Goal: Task Accomplishment & Management: Manage account settings

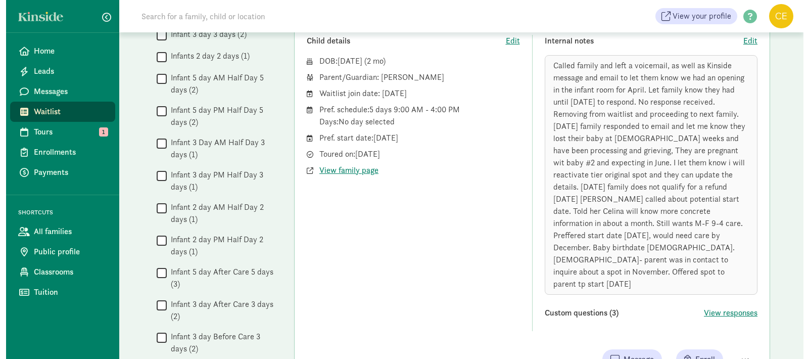
scroll to position [351, 0]
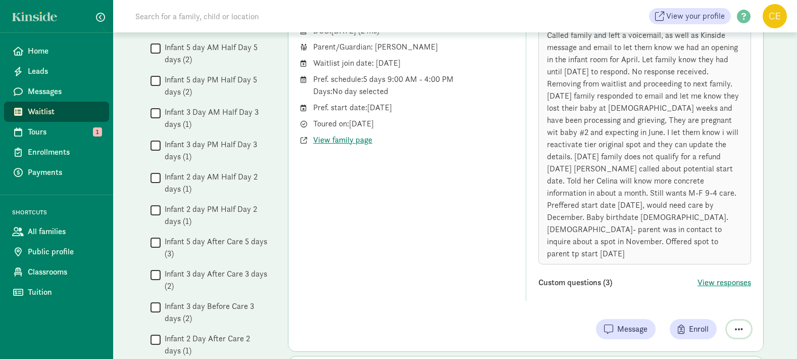
click at [736, 324] on span "button" at bounding box center [739, 328] width 8 height 9
click at [699, 297] on div "Remove from list" at bounding box center [703, 303] width 78 height 12
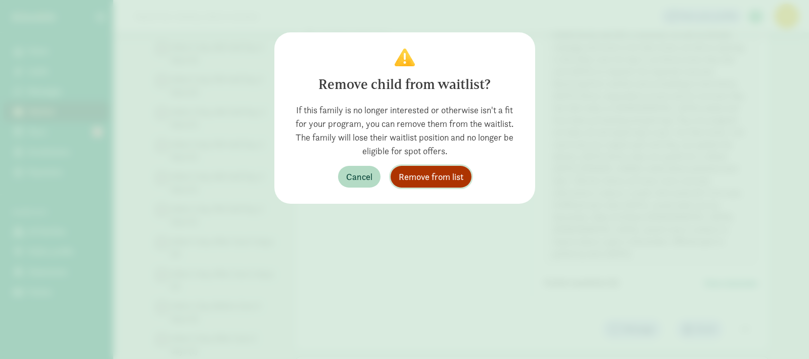
click at [421, 179] on span "Remove from list" at bounding box center [431, 177] width 65 height 14
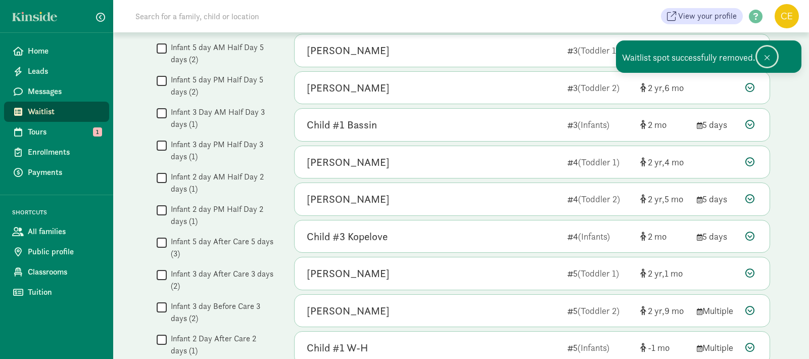
click at [768, 56] on span at bounding box center [767, 58] width 6 height 8
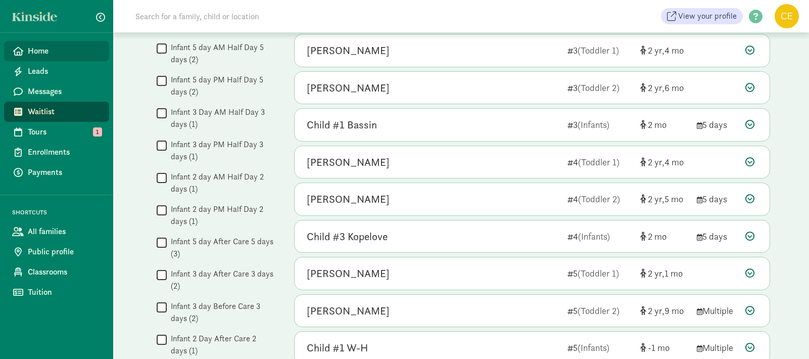
click at [57, 47] on span "Home" at bounding box center [64, 51] width 73 height 12
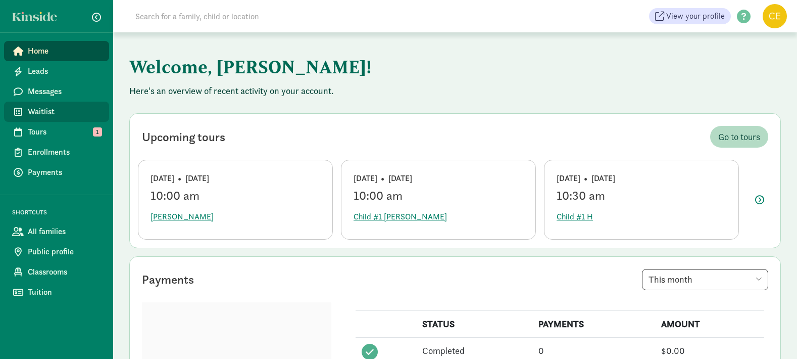
click at [36, 108] on span "Waitlist" at bounding box center [64, 112] width 73 height 12
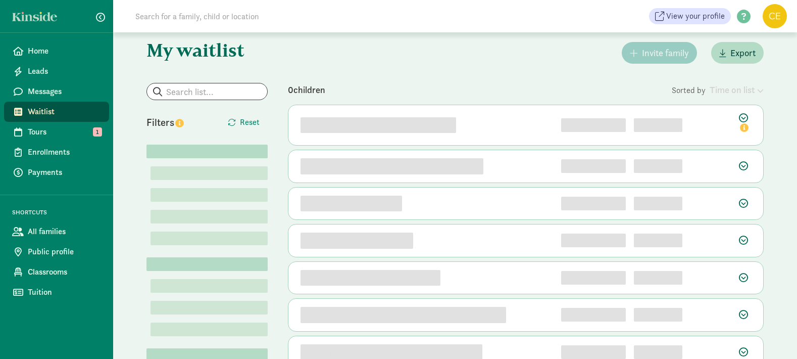
scroll to position [28, 0]
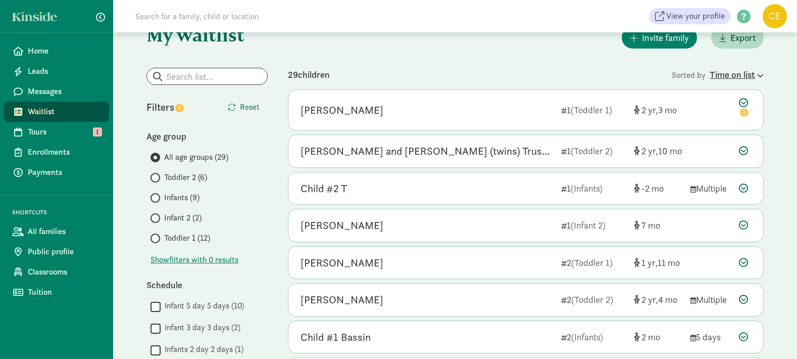
click at [754, 72] on div "Time on list" at bounding box center [737, 75] width 54 height 14
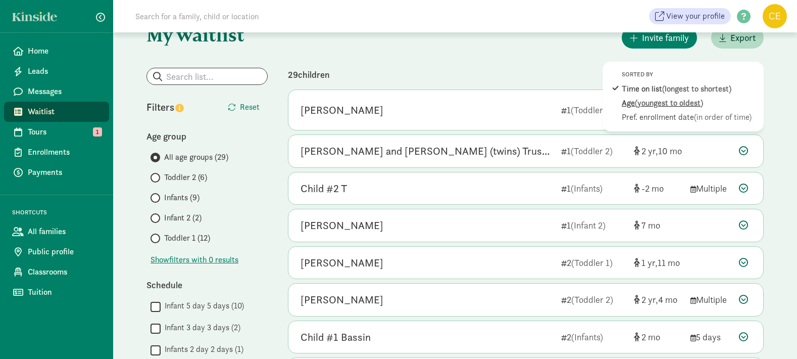
click at [702, 100] on span "(youngest to oldest)" at bounding box center [669, 103] width 68 height 11
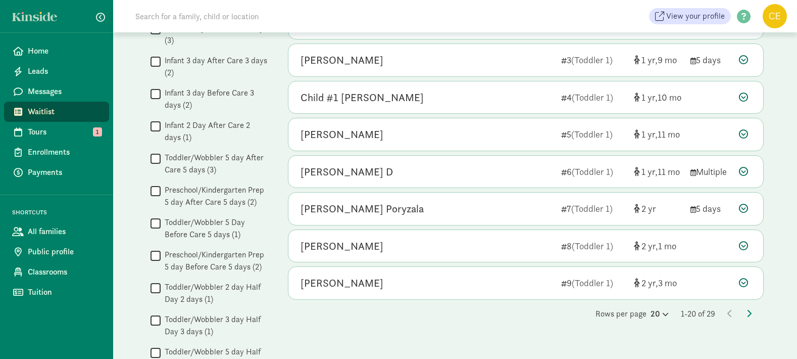
scroll to position [704, 0]
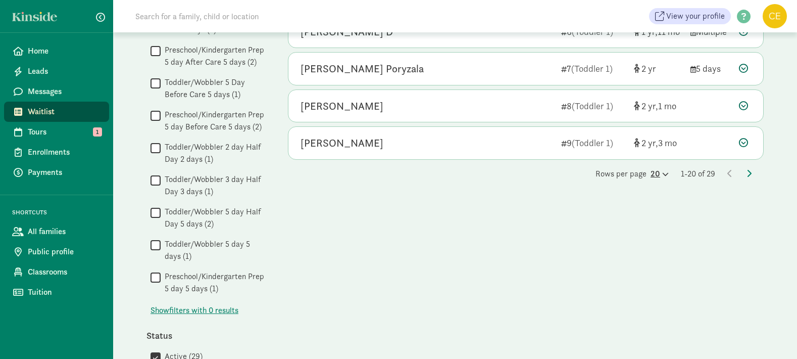
click at [651, 175] on div "20" at bounding box center [660, 174] width 18 height 12
click at [631, 164] on div "100" at bounding box center [635, 166] width 48 height 12
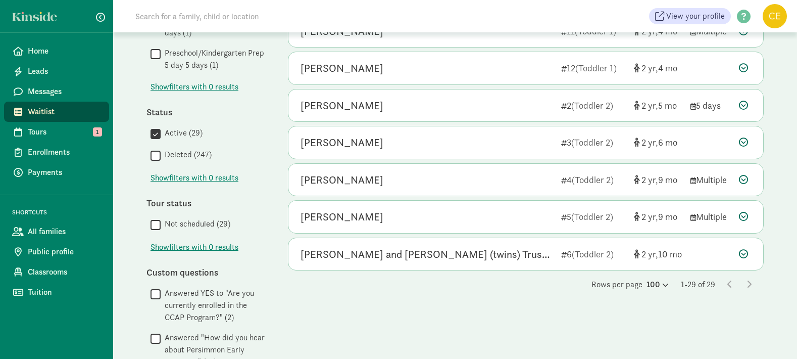
scroll to position [904, 0]
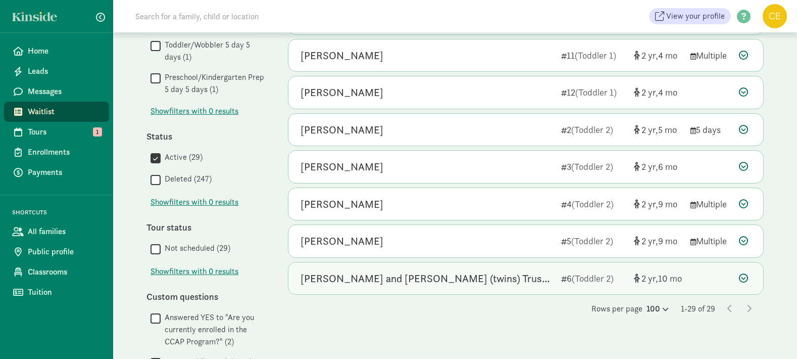
click at [746, 276] on icon at bounding box center [743, 277] width 9 height 9
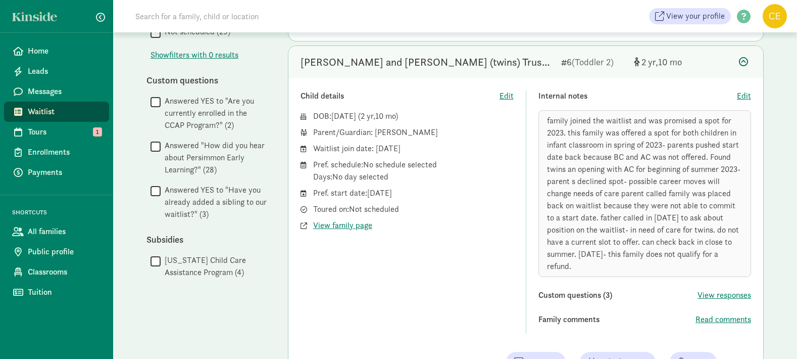
scroll to position [1124, 0]
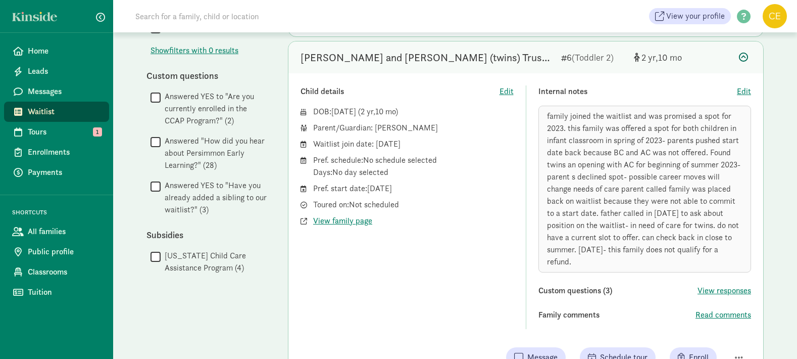
drag, startPoint x: 808, startPoint y: 302, endPoint x: 466, endPoint y: 296, distance: 341.6
click at [466, 296] on div "Child details Edit DOB: [DATE] ( 2 10 ) Parent/Guardian: [PERSON_NAME] Waitlist…" at bounding box center [407, 207] width 213 height 244
click at [745, 58] on icon at bounding box center [743, 57] width 9 height 9
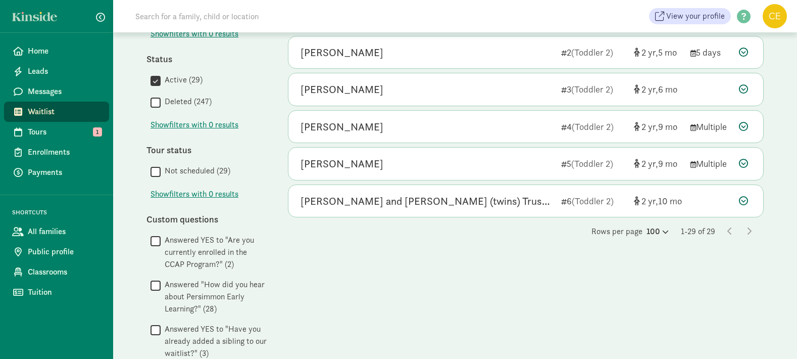
scroll to position [951, 0]
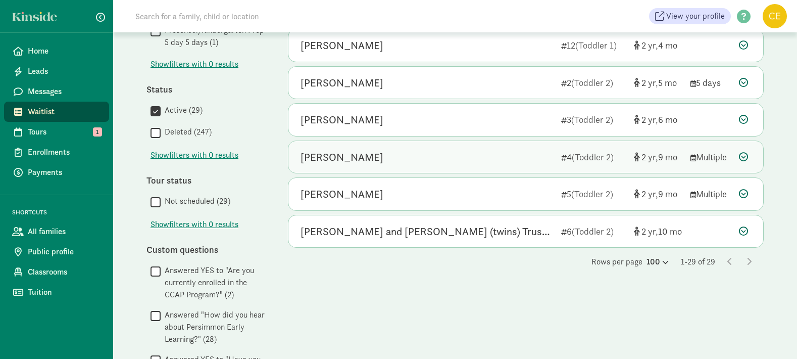
click at [748, 156] on icon at bounding box center [743, 156] width 9 height 9
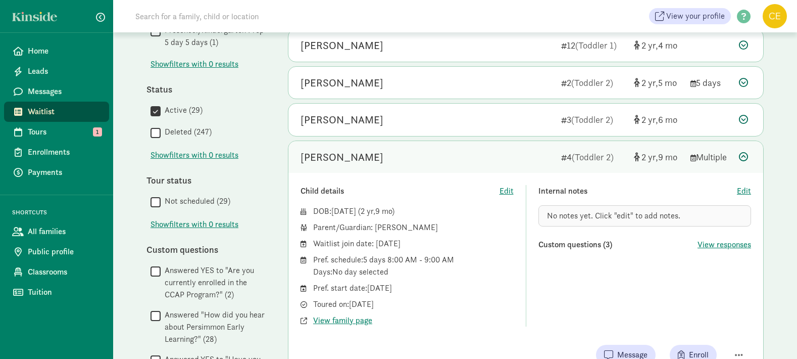
click at [748, 156] on icon at bounding box center [743, 156] width 9 height 9
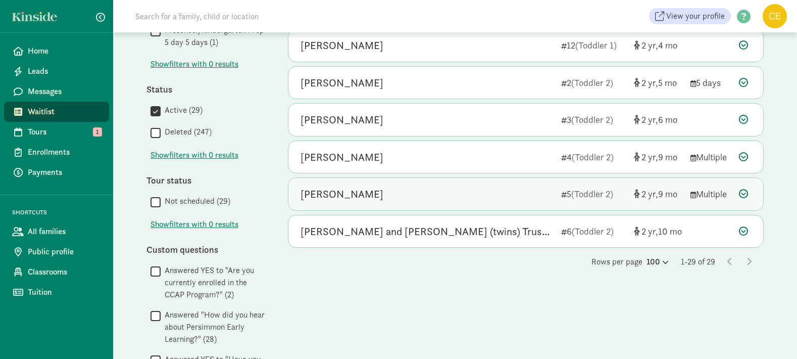
click at [747, 191] on icon at bounding box center [743, 193] width 9 height 9
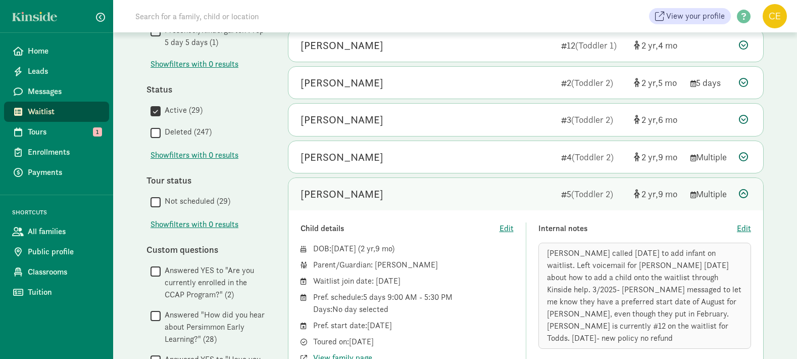
click at [747, 191] on icon at bounding box center [743, 193] width 9 height 9
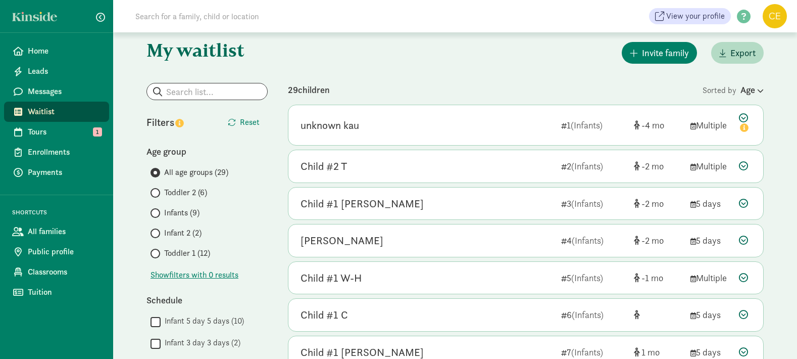
scroll to position [0, 0]
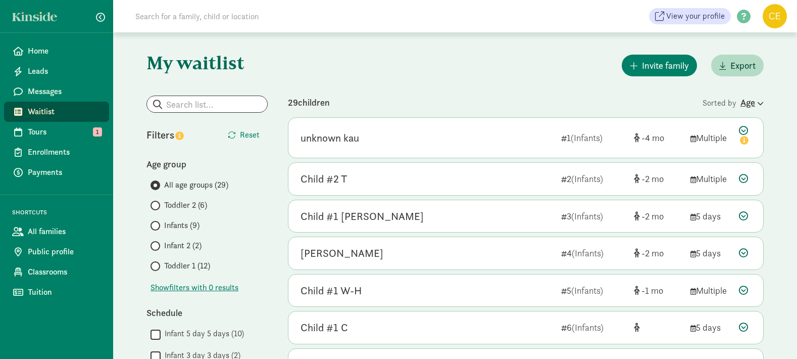
click at [749, 104] on div "Age" at bounding box center [752, 103] width 23 height 14
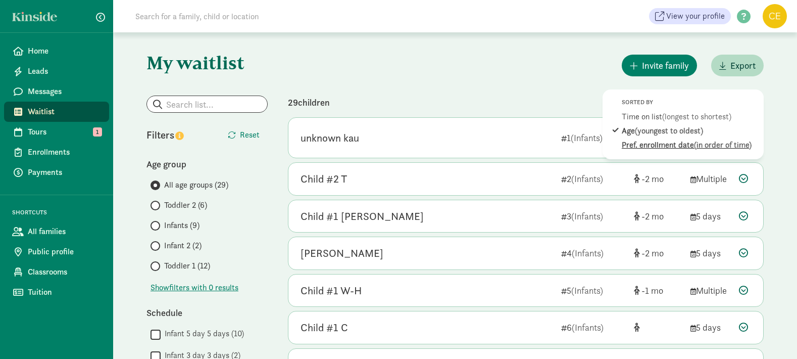
click at [723, 147] on span "(in order of time)" at bounding box center [723, 144] width 58 height 11
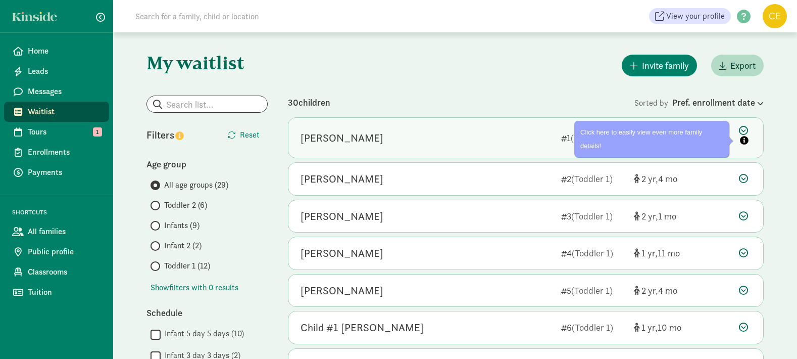
click at [744, 131] on icon at bounding box center [745, 136] width 12 height 21
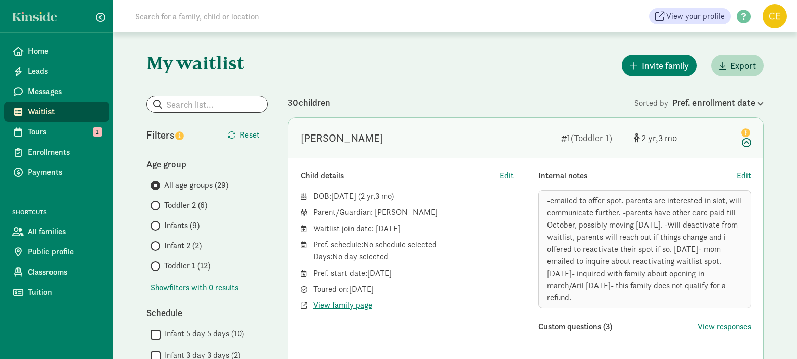
scroll to position [86, 0]
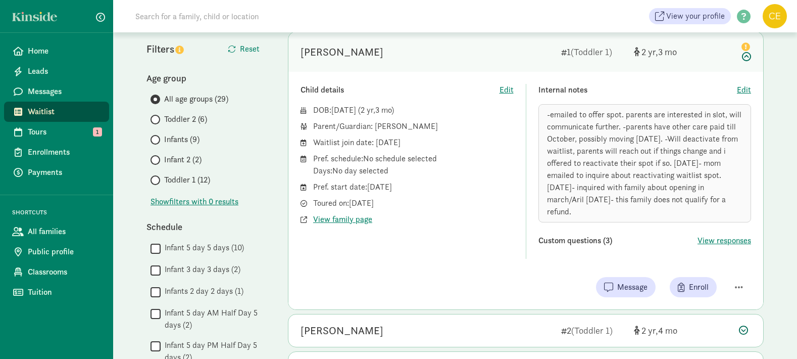
click at [746, 58] on icon at bounding box center [745, 50] width 12 height 21
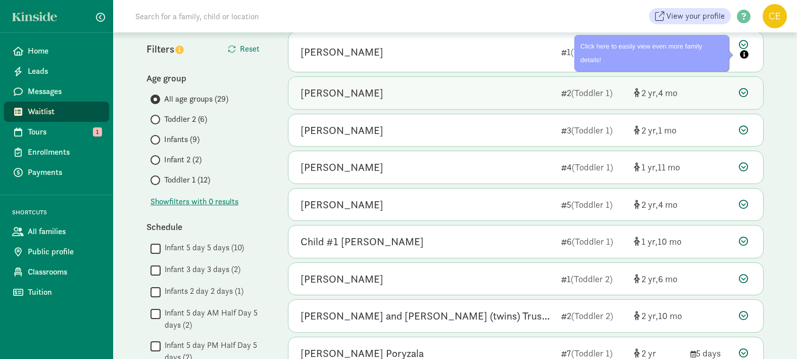
click at [745, 91] on icon at bounding box center [743, 92] width 9 height 9
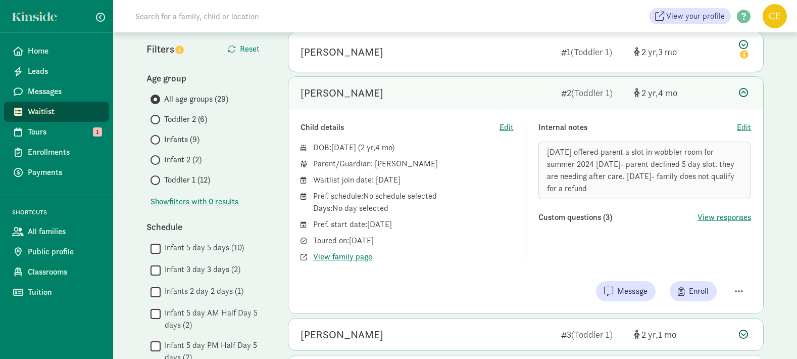
click at [745, 91] on icon at bounding box center [743, 92] width 9 height 9
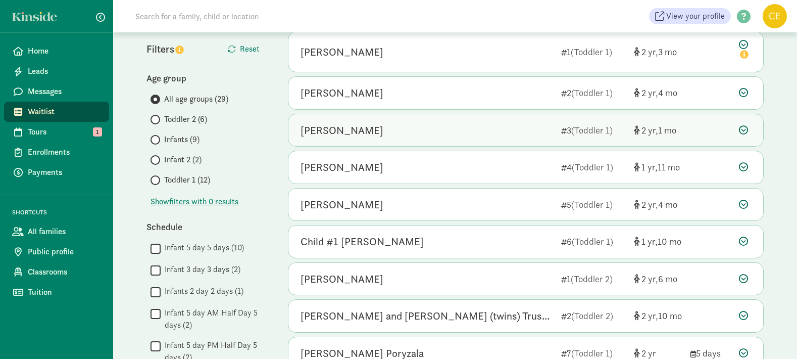
click at [747, 127] on icon at bounding box center [743, 129] width 9 height 9
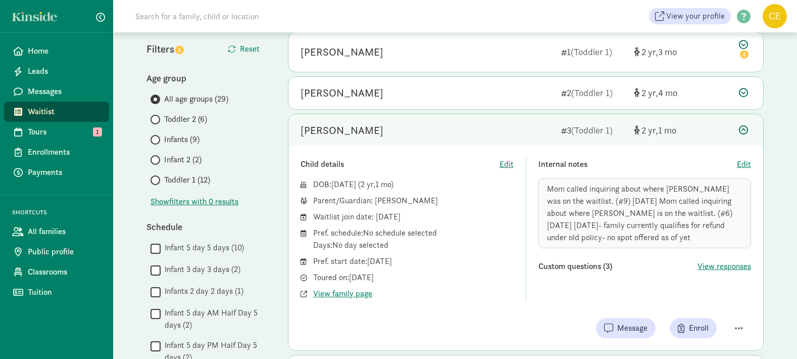
click at [747, 127] on icon at bounding box center [743, 129] width 9 height 9
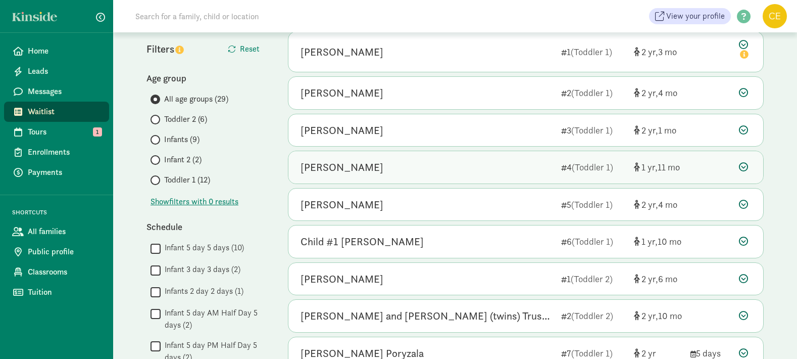
click at [746, 163] on icon at bounding box center [743, 166] width 9 height 9
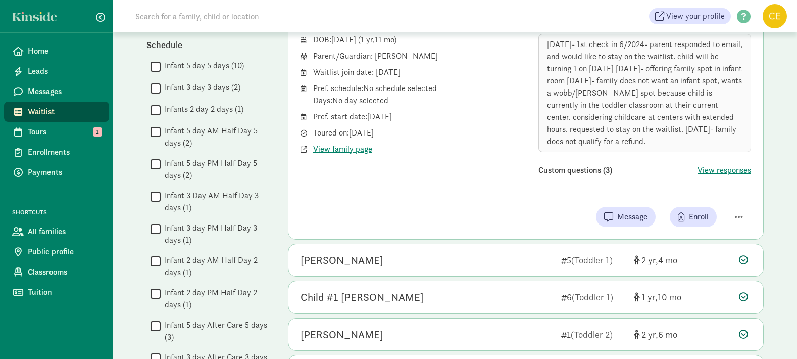
scroll to position [298, 0]
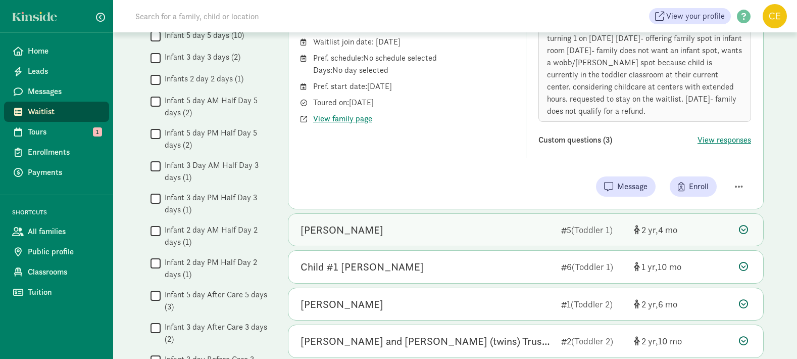
click at [744, 228] on icon at bounding box center [743, 229] width 9 height 9
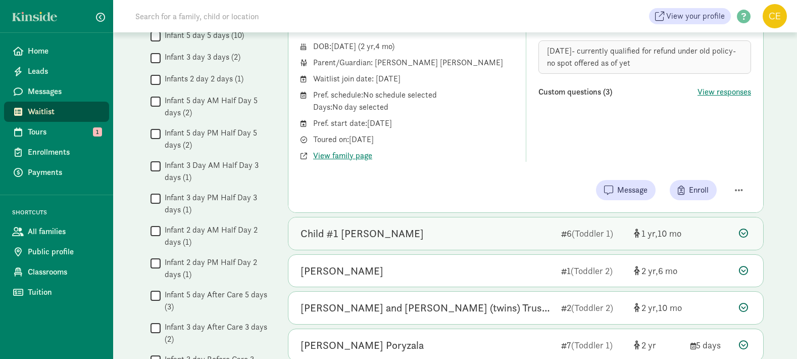
click at [747, 233] on icon at bounding box center [743, 232] width 9 height 9
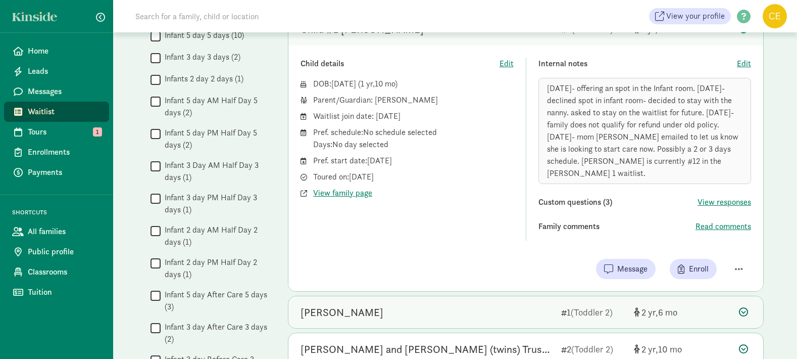
click at [745, 308] on icon at bounding box center [743, 311] width 9 height 9
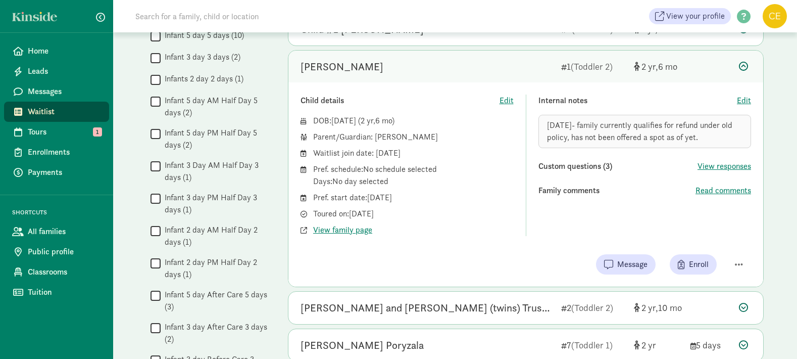
click at [745, 308] on icon at bounding box center [743, 307] width 9 height 9
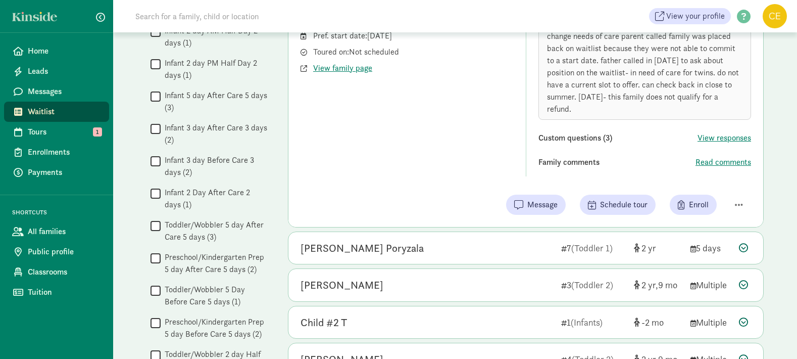
scroll to position [528, 0]
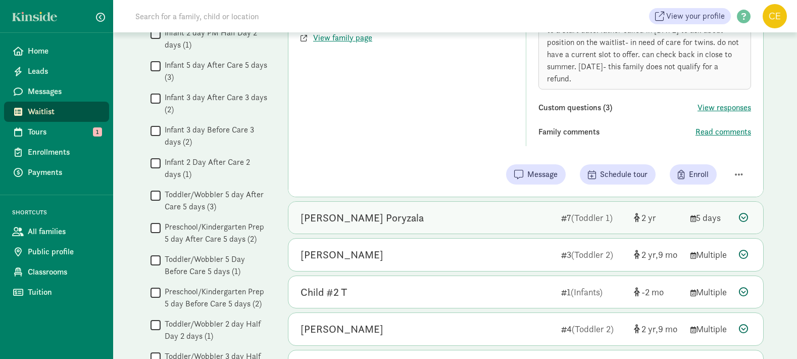
click at [748, 213] on icon at bounding box center [743, 217] width 9 height 9
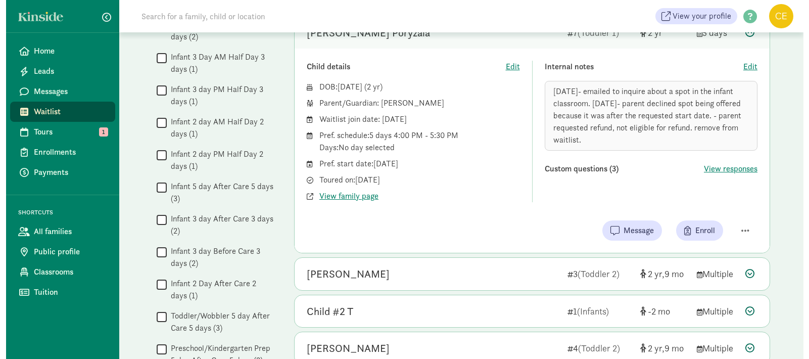
scroll to position [376, 0]
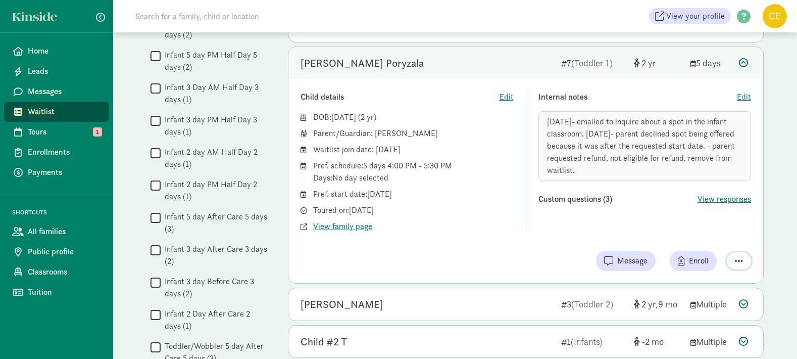
click at [739, 259] on span "button" at bounding box center [739, 260] width 8 height 9
click at [708, 234] on div "Remove from list" at bounding box center [703, 235] width 78 height 12
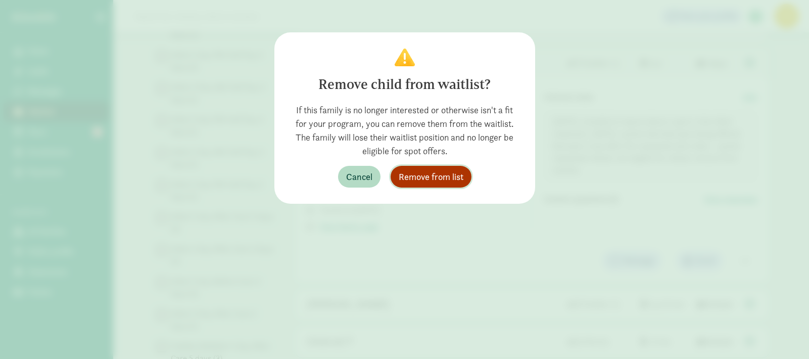
click at [421, 180] on span "Remove from list" at bounding box center [431, 177] width 65 height 14
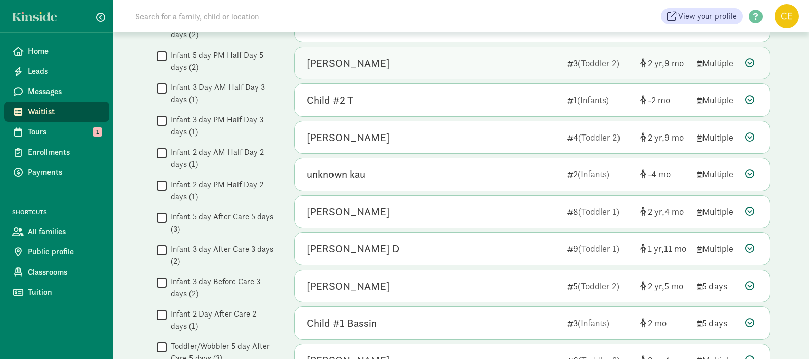
click at [752, 63] on icon at bounding box center [749, 62] width 9 height 9
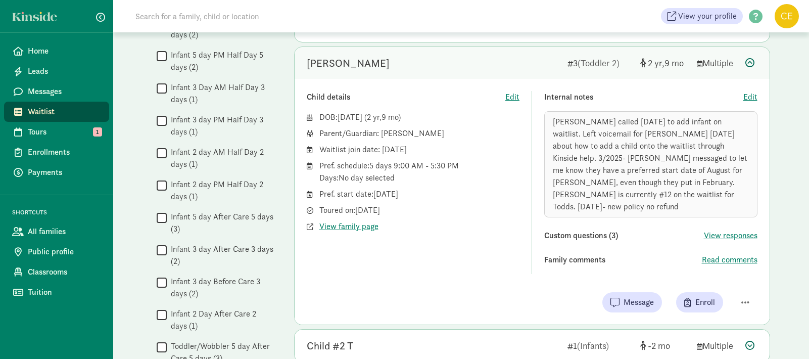
click at [752, 63] on icon at bounding box center [749, 62] width 9 height 9
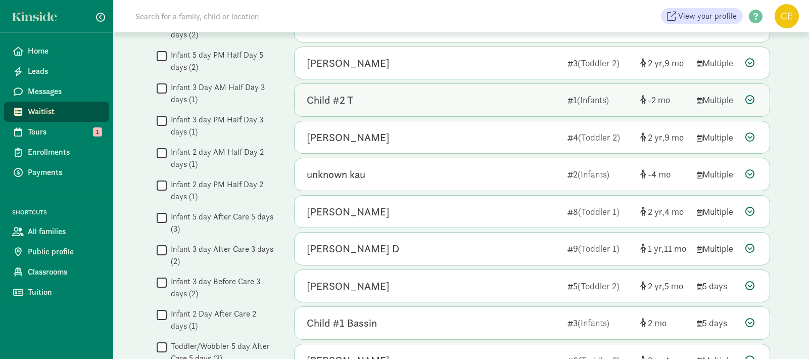
click at [748, 97] on icon at bounding box center [749, 99] width 9 height 9
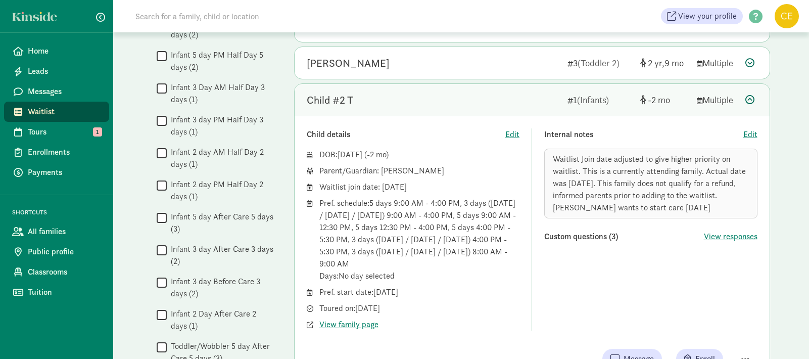
click at [748, 97] on icon at bounding box center [749, 99] width 9 height 9
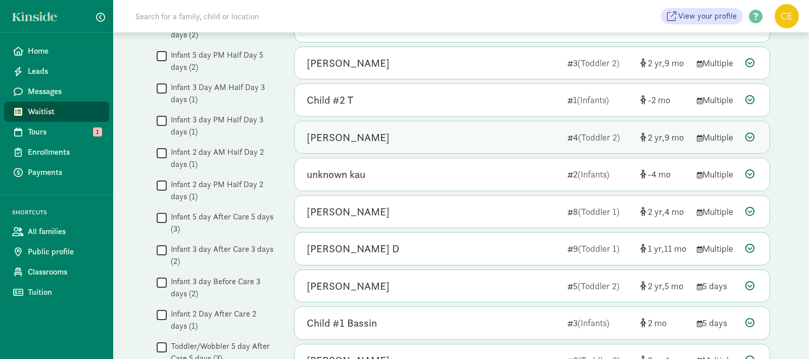
click at [751, 137] on icon at bounding box center [749, 136] width 9 height 9
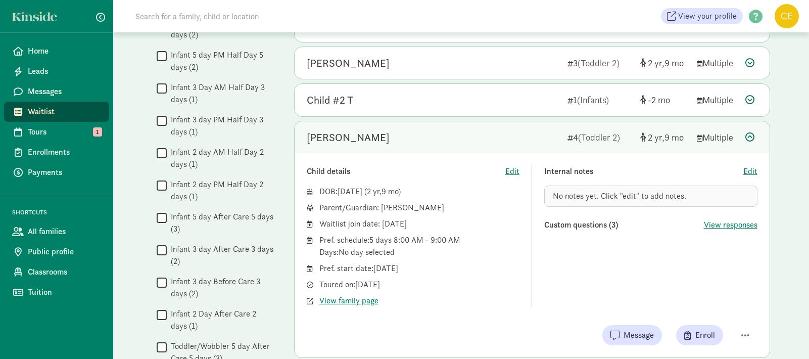
click at [751, 137] on icon at bounding box center [749, 136] width 9 height 9
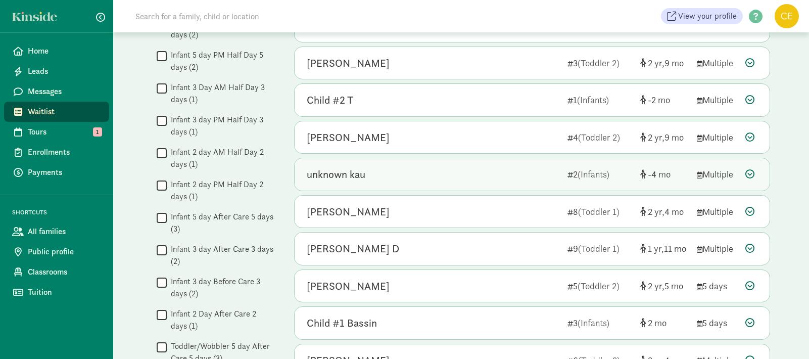
click at [750, 173] on icon at bounding box center [749, 173] width 9 height 9
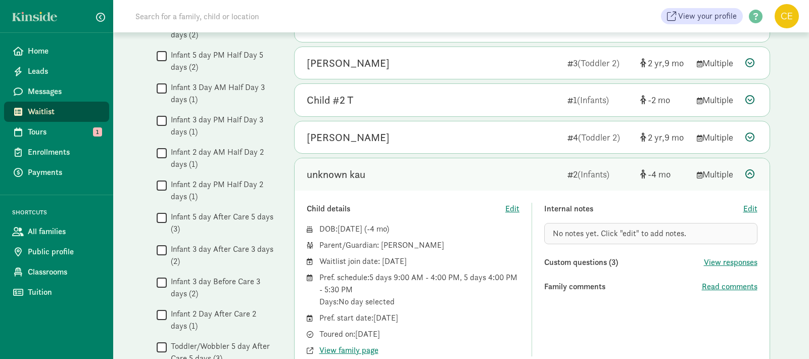
click at [750, 173] on icon at bounding box center [749, 173] width 9 height 9
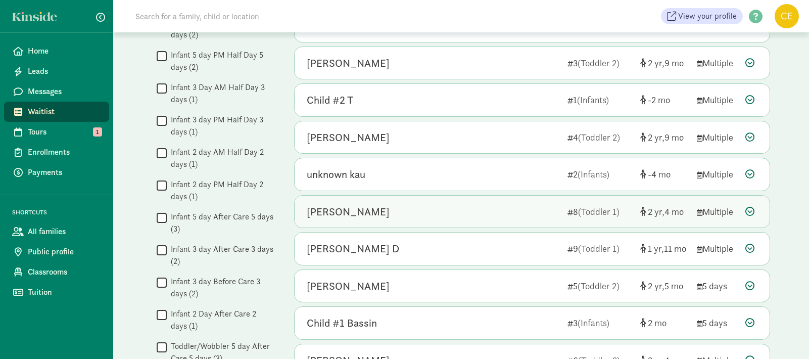
click at [749, 209] on icon at bounding box center [749, 211] width 9 height 9
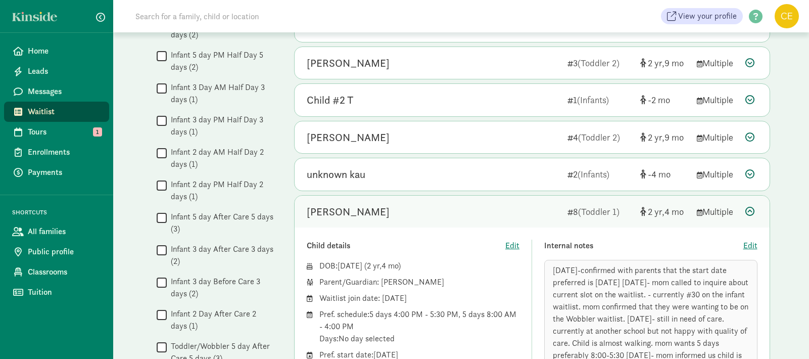
click at [748, 211] on icon at bounding box center [749, 211] width 9 height 9
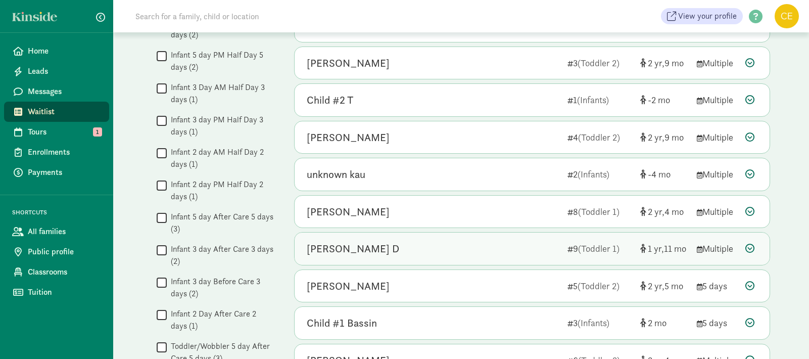
click at [748, 250] on icon at bounding box center [749, 248] width 9 height 9
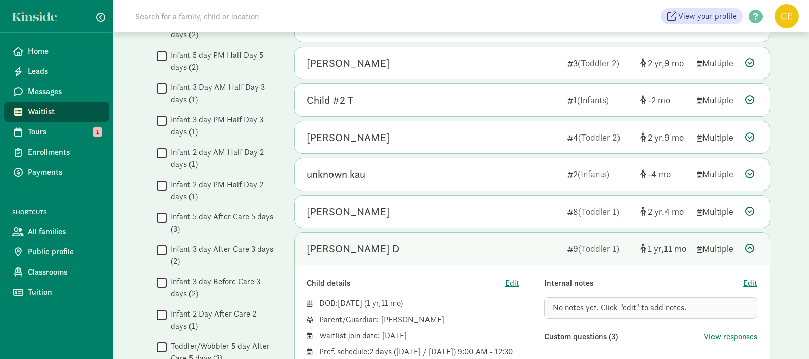
click at [748, 250] on icon at bounding box center [749, 248] width 9 height 9
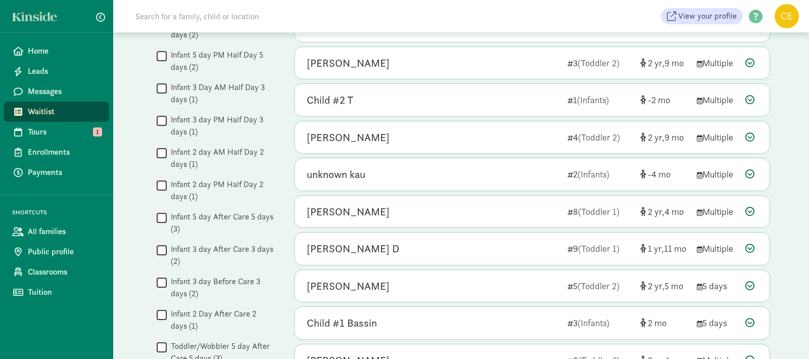
click at [45, 112] on span "Waitlist" at bounding box center [64, 112] width 73 height 12
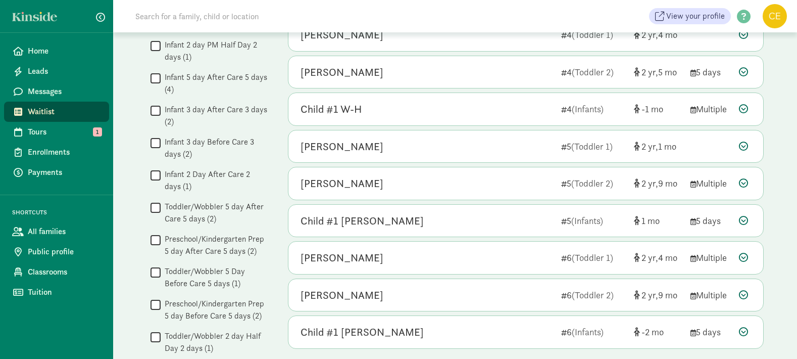
scroll to position [546, 0]
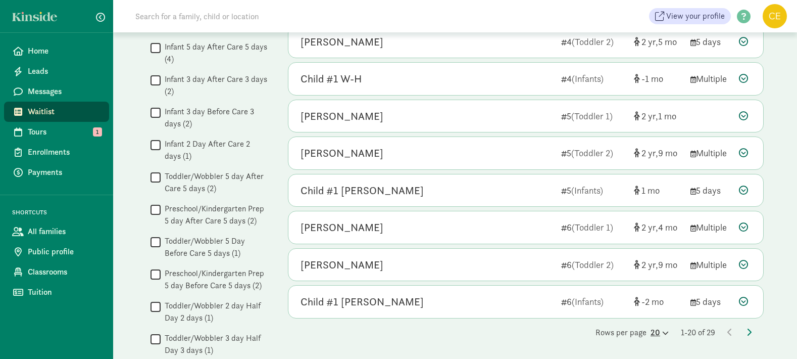
click at [660, 331] on icon at bounding box center [664, 332] width 9 height 7
click at [621, 318] on div "50" at bounding box center [635, 324] width 48 height 12
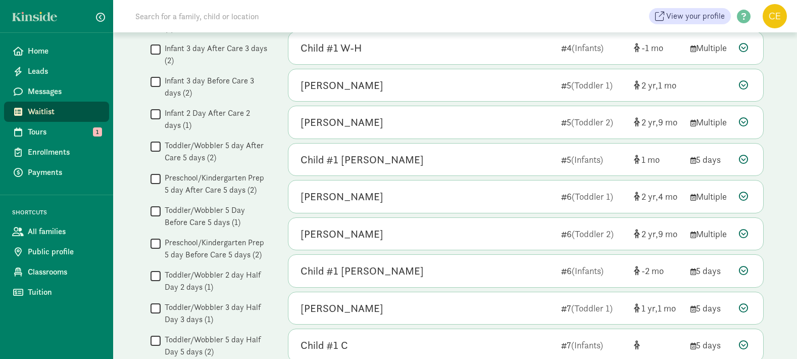
scroll to position [607, 0]
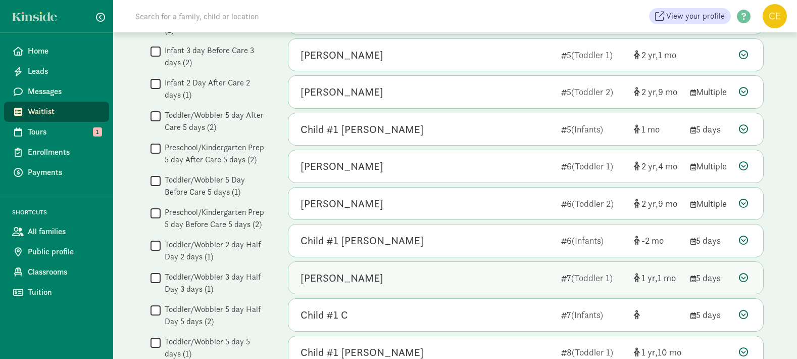
click at [742, 278] on icon at bounding box center [743, 277] width 9 height 9
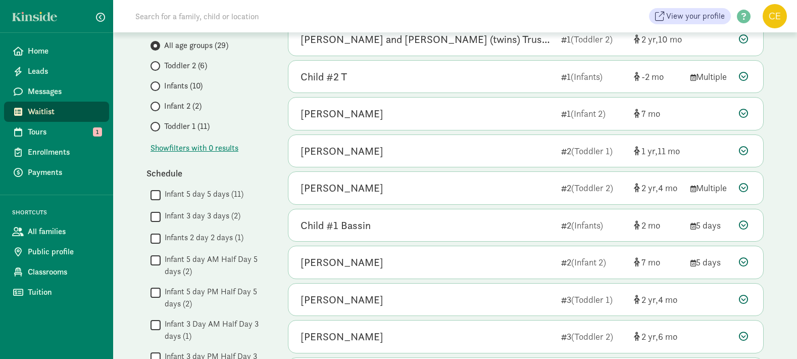
scroll to position [0, 0]
